Goal: Find specific page/section: Find specific page/section

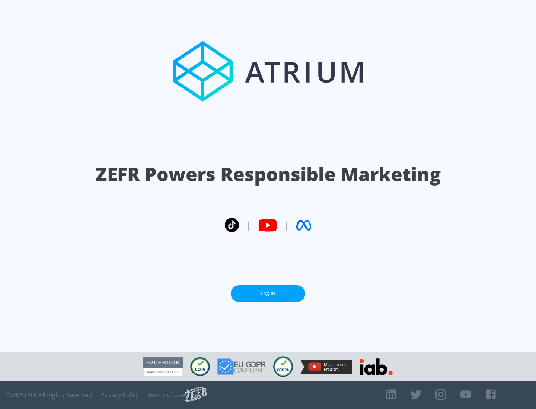
click at [268, 291] on link "Log In" at bounding box center [268, 293] width 74 height 17
